Goal: Task Accomplishment & Management: Manage account settings

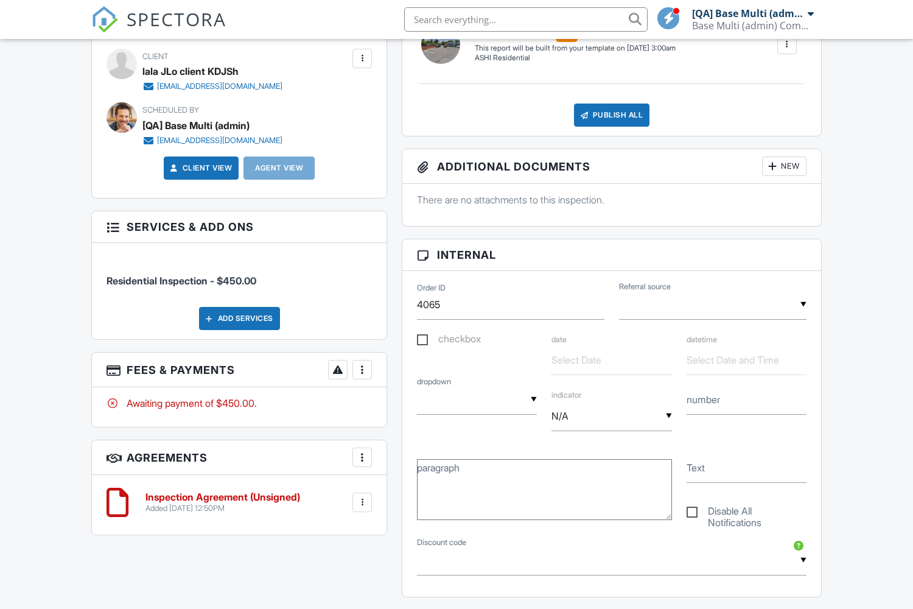
scroll to position [772, 0]
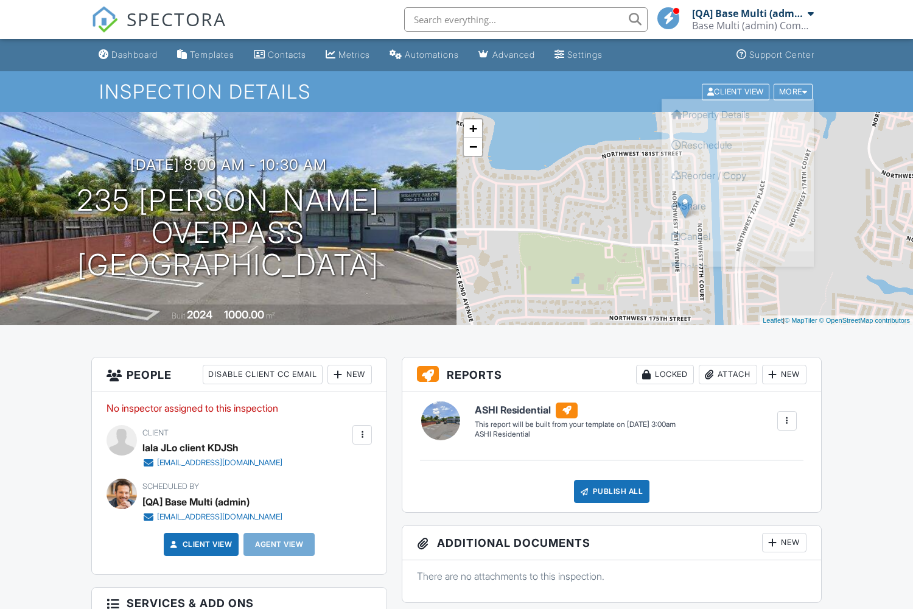
click at [738, 266] on link "Delete" at bounding box center [738, 266] width 152 height 30
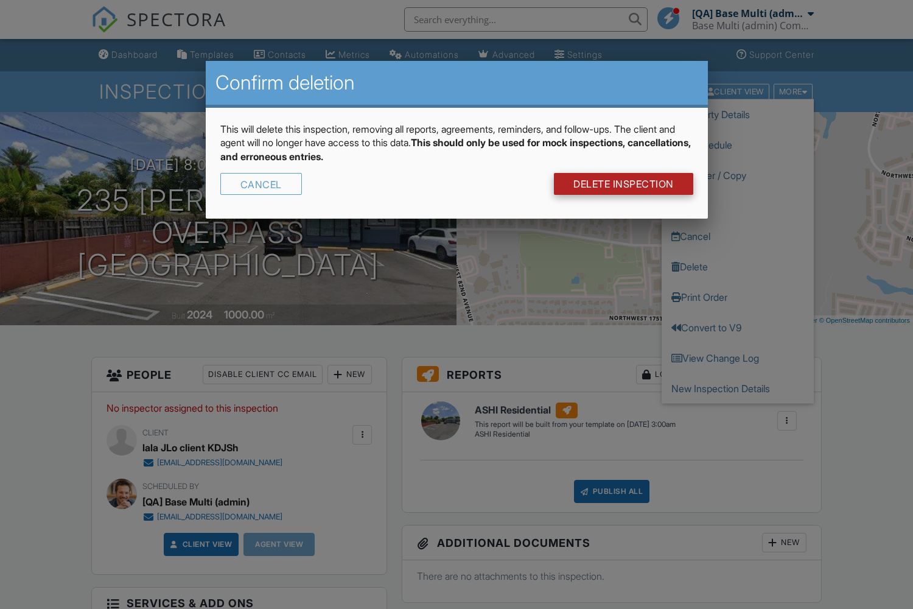
click at [622, 184] on link "DELETE Inspection" at bounding box center [623, 184] width 139 height 22
